Goal: Task Accomplishment & Management: Use online tool/utility

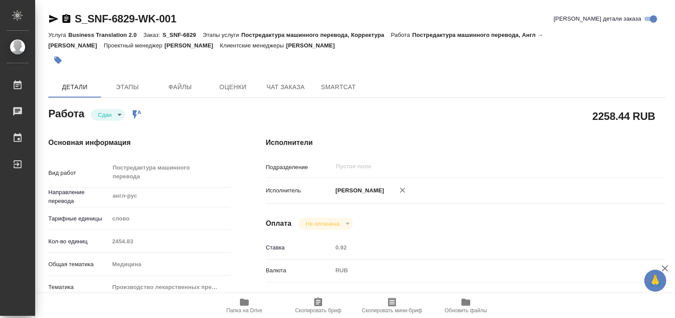
type textarea "x"
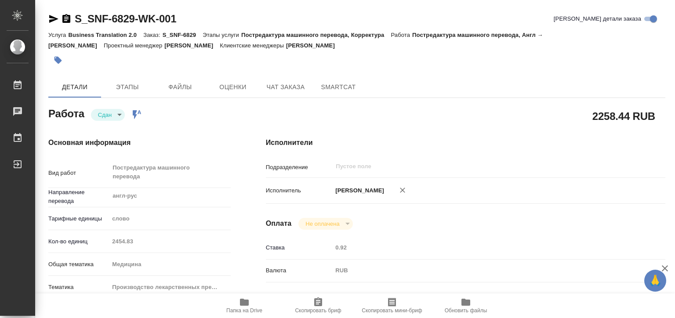
type textarea "x"
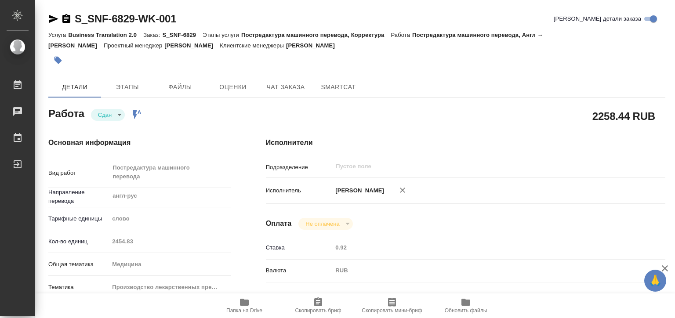
type textarea "x"
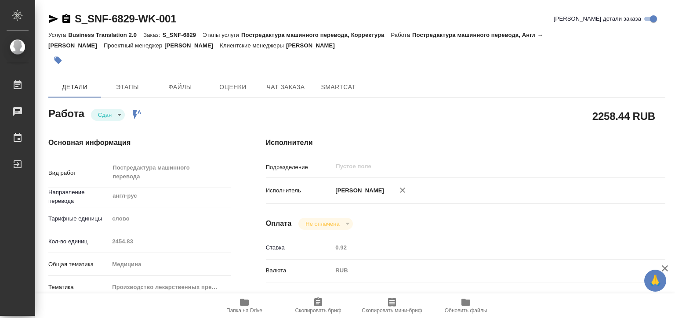
type textarea "x"
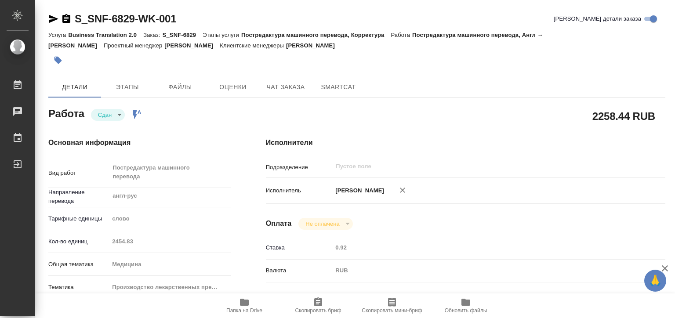
type textarea "x"
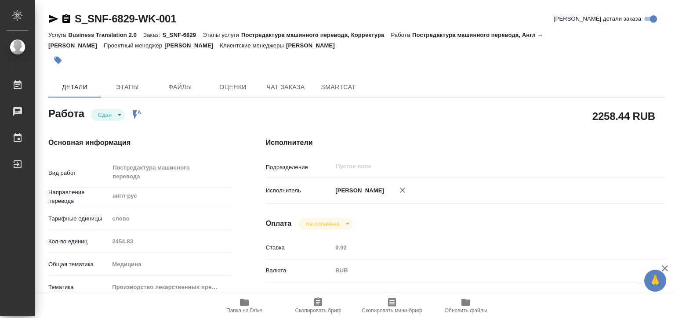
type textarea "x"
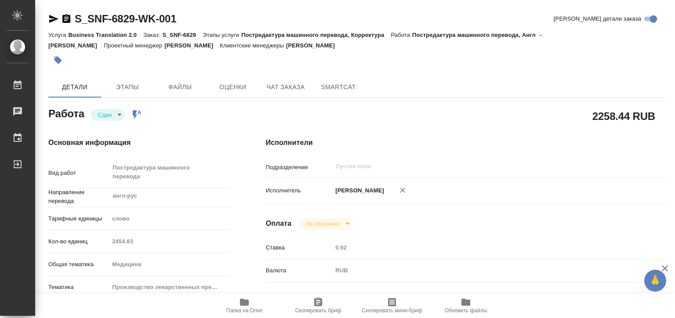
type textarea "x"
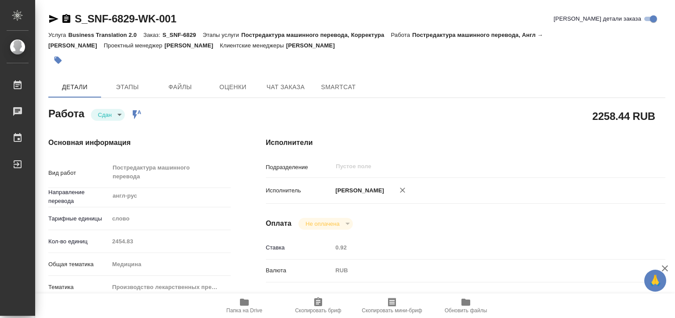
click at [89, 239] on div "Кол-во единиц 2454.83" at bounding box center [139, 241] width 182 height 15
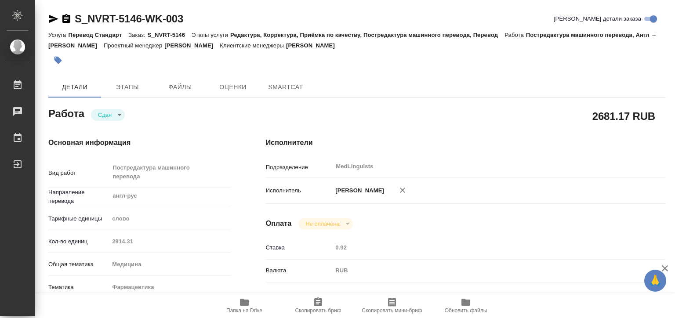
type textarea "x"
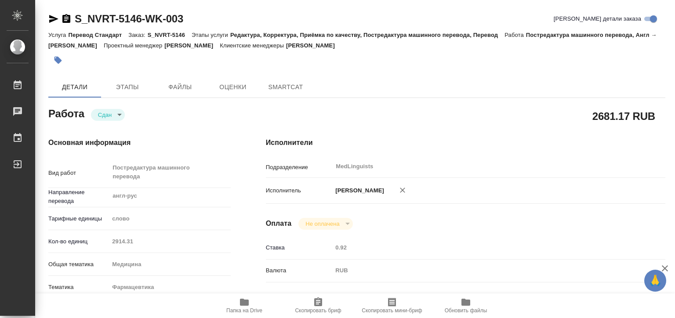
type textarea "x"
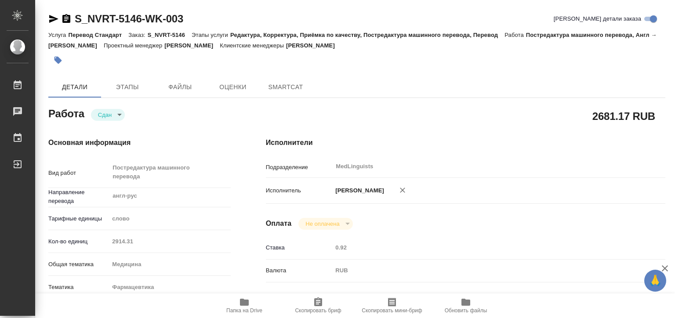
type textarea "x"
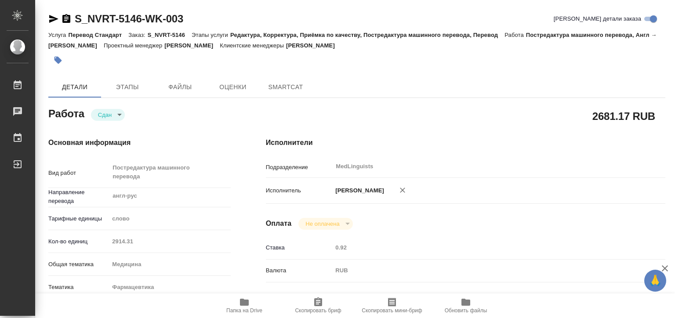
type textarea "x"
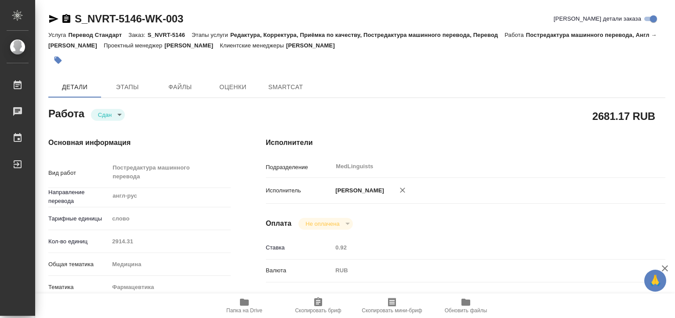
type textarea "x"
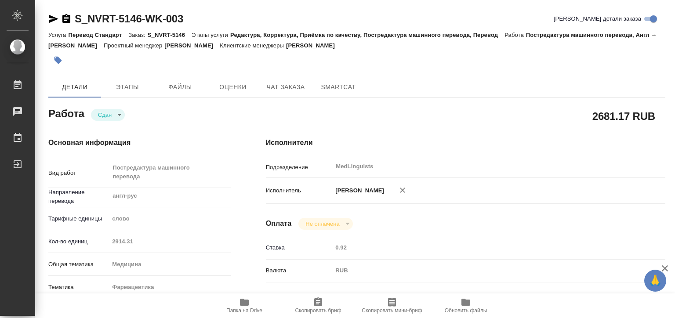
type textarea "x"
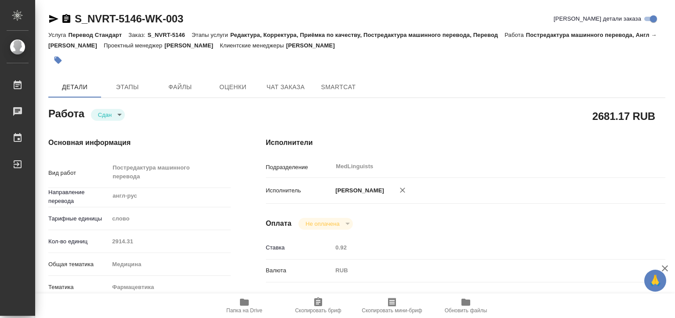
click at [77, 239] on div "Кол-во единиц 2914.31" at bounding box center [139, 241] width 182 height 15
type textarea "x"
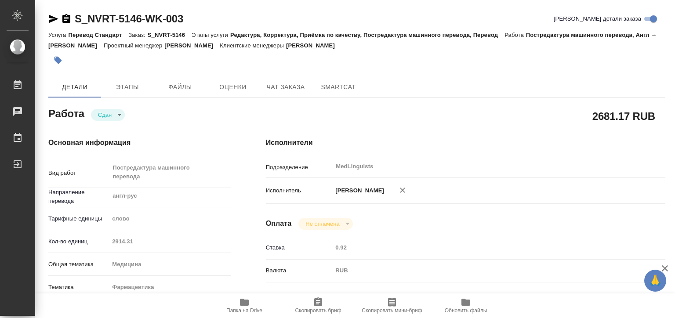
type textarea "x"
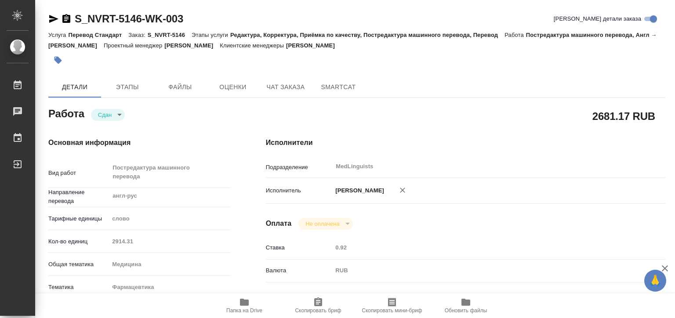
type textarea "x"
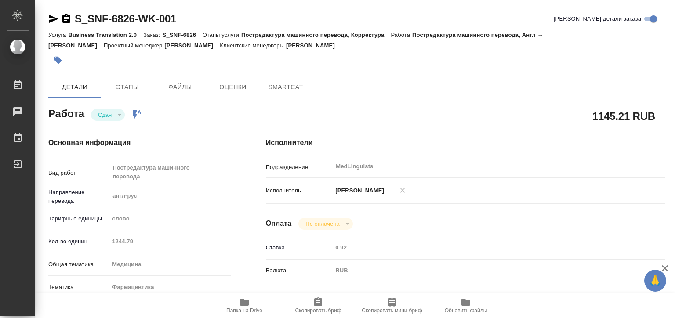
type textarea "x"
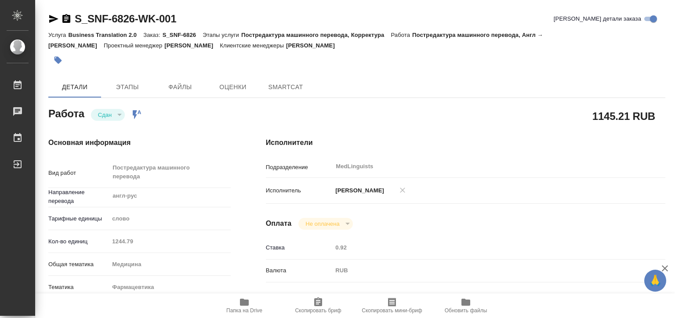
type textarea "x"
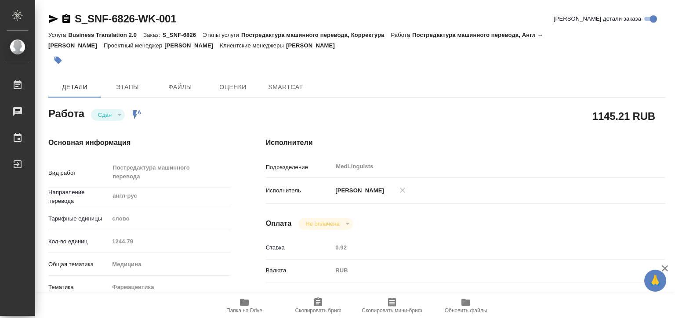
type textarea "x"
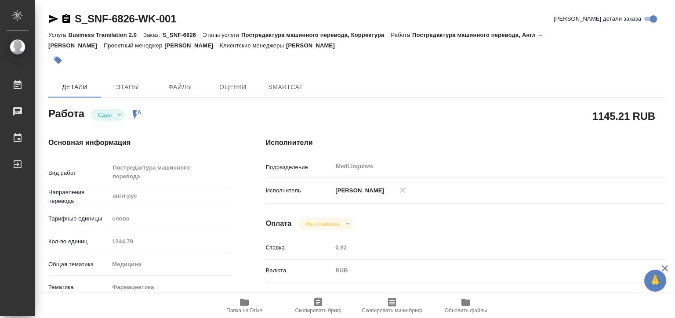
type textarea "x"
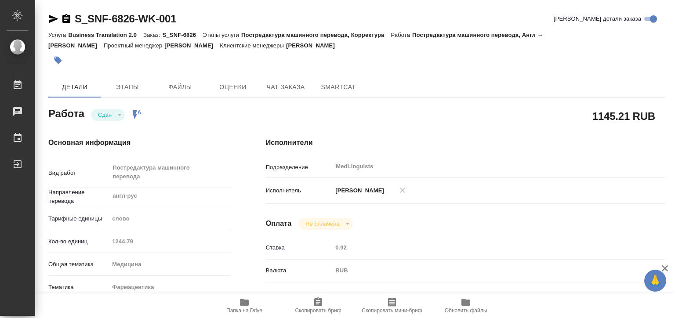
click at [102, 243] on div "Кол-во единиц 1244.79" at bounding box center [139, 241] width 182 height 15
type textarea "x"
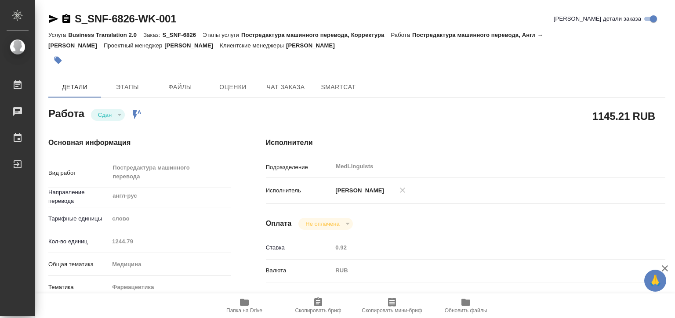
type textarea "x"
click at [241, 304] on icon "button" at bounding box center [244, 302] width 9 height 7
